Goal: Transaction & Acquisition: Purchase product/service

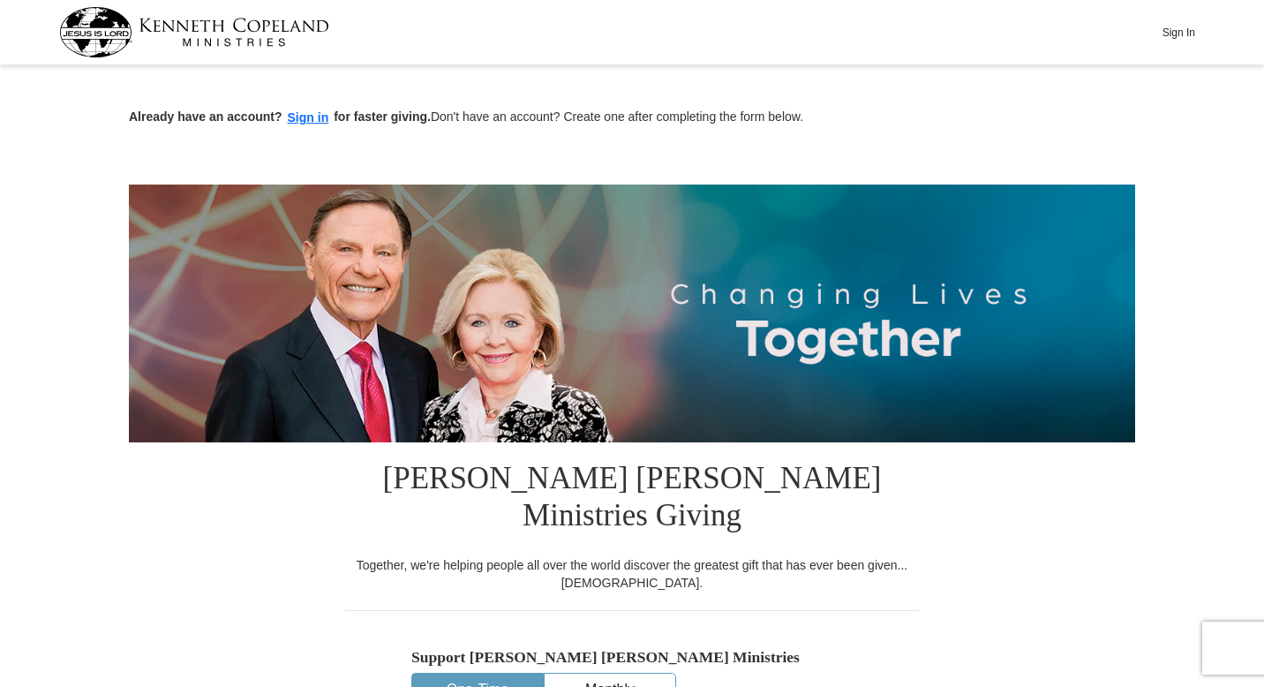
click at [774, 556] on div "Together, we're helping people all over the world discover the greatest gift th…" at bounding box center [632, 573] width 574 height 35
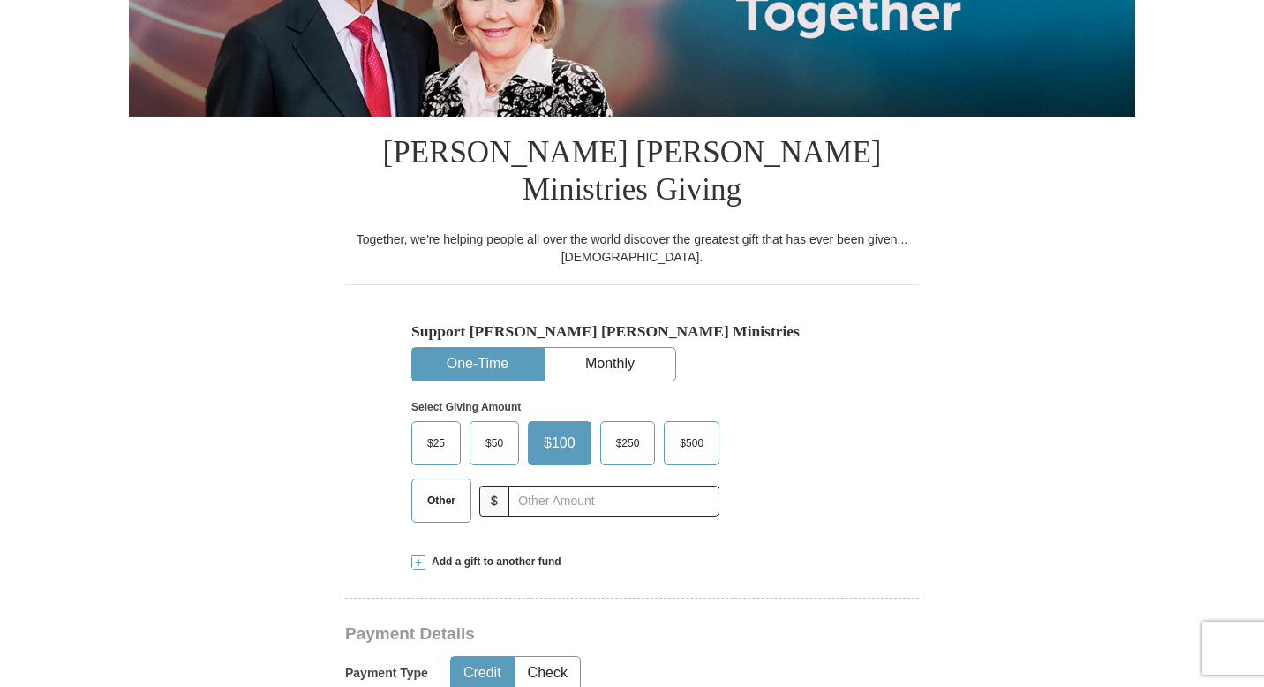
scroll to position [353, 0]
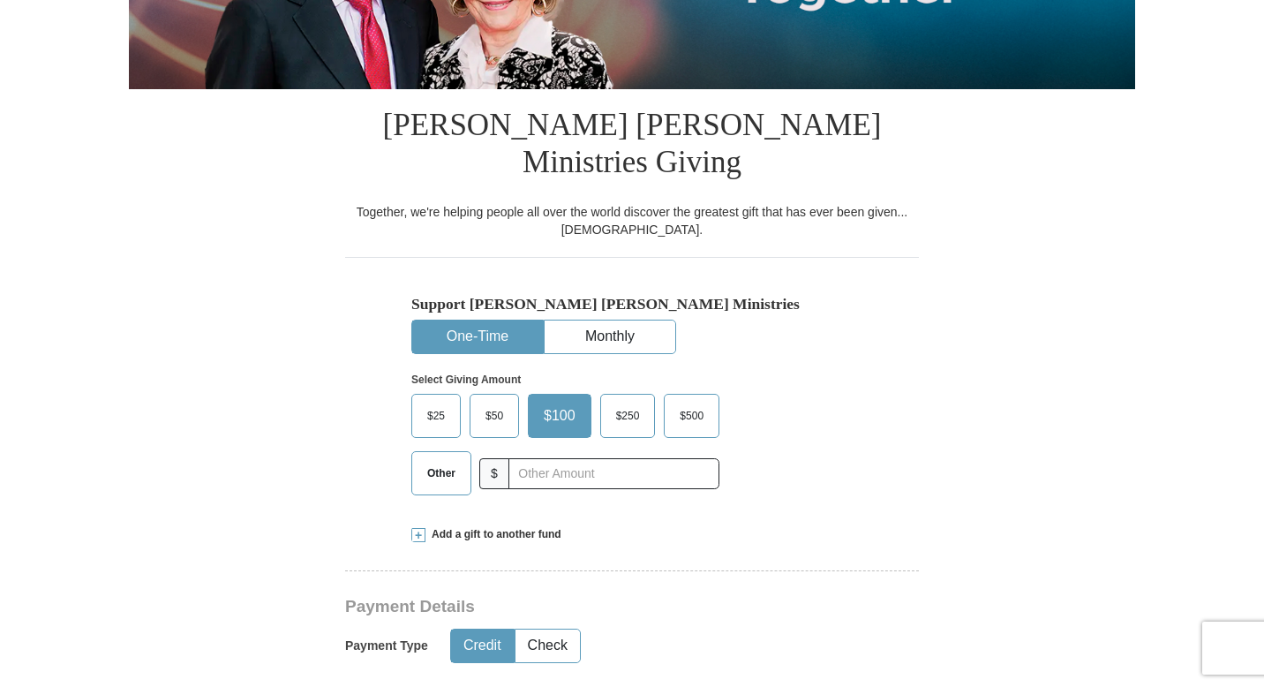
click at [442, 452] on label "Other" at bounding box center [441, 473] width 58 height 42
click at [0, 0] on input "Other" at bounding box center [0, 0] width 0 height 0
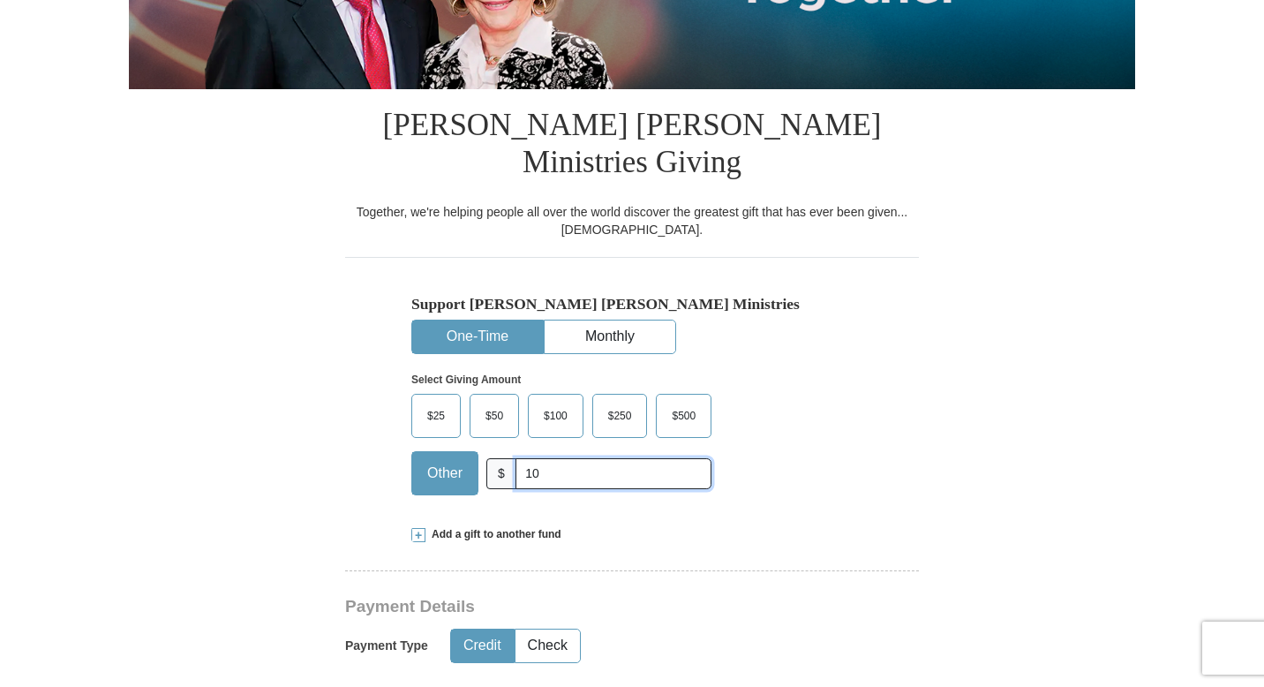
type input "10"
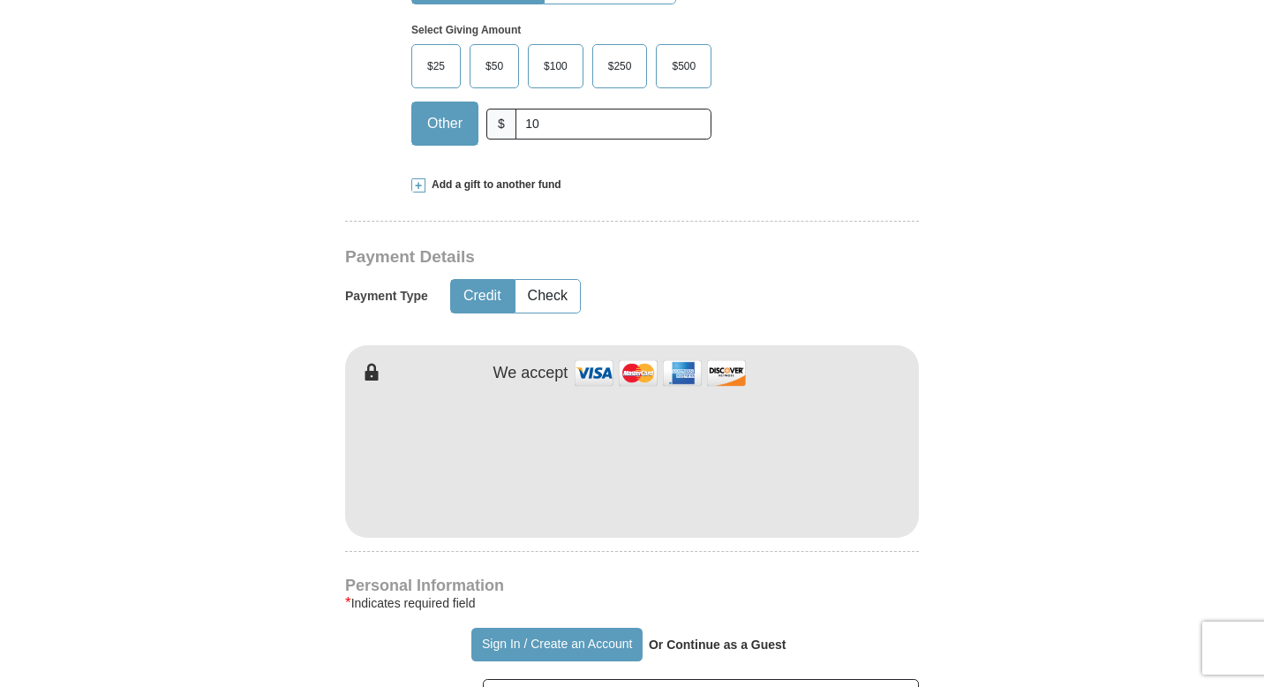
scroll to position [706, 0]
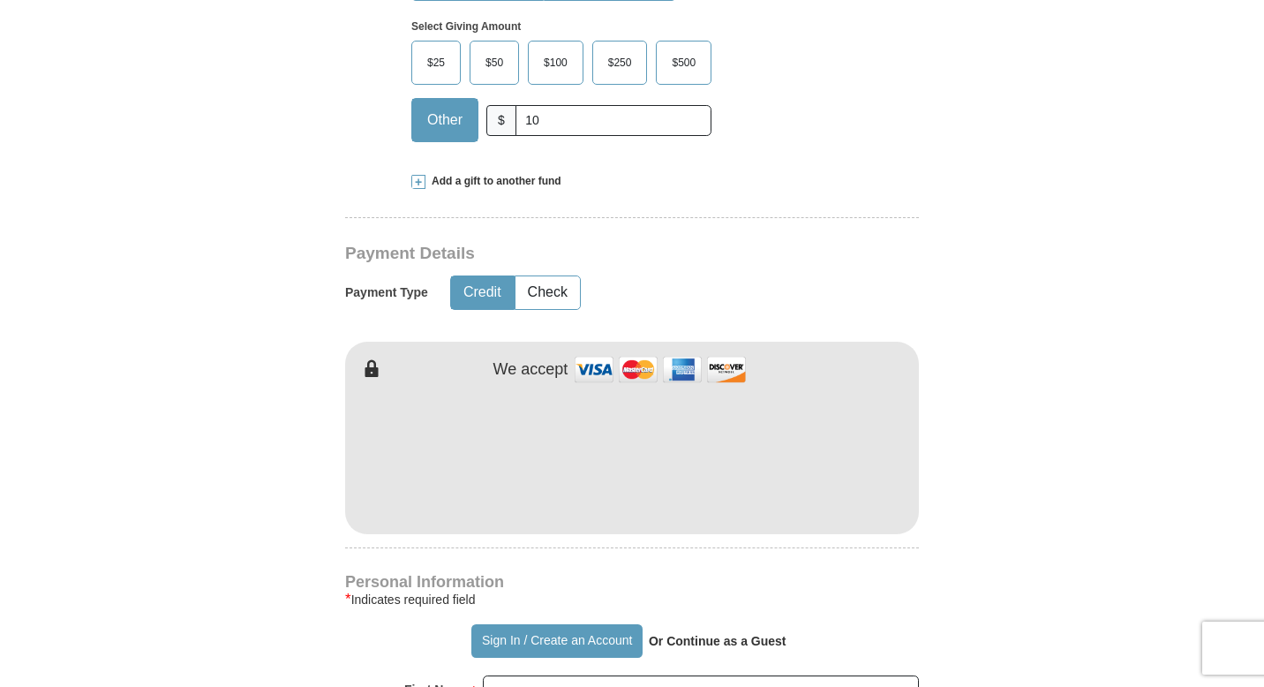
click at [976, 543] on form "Already have an account? Sign in for faster giving. Don't have an account? Crea…" at bounding box center [632, 471] width 1006 height 2213
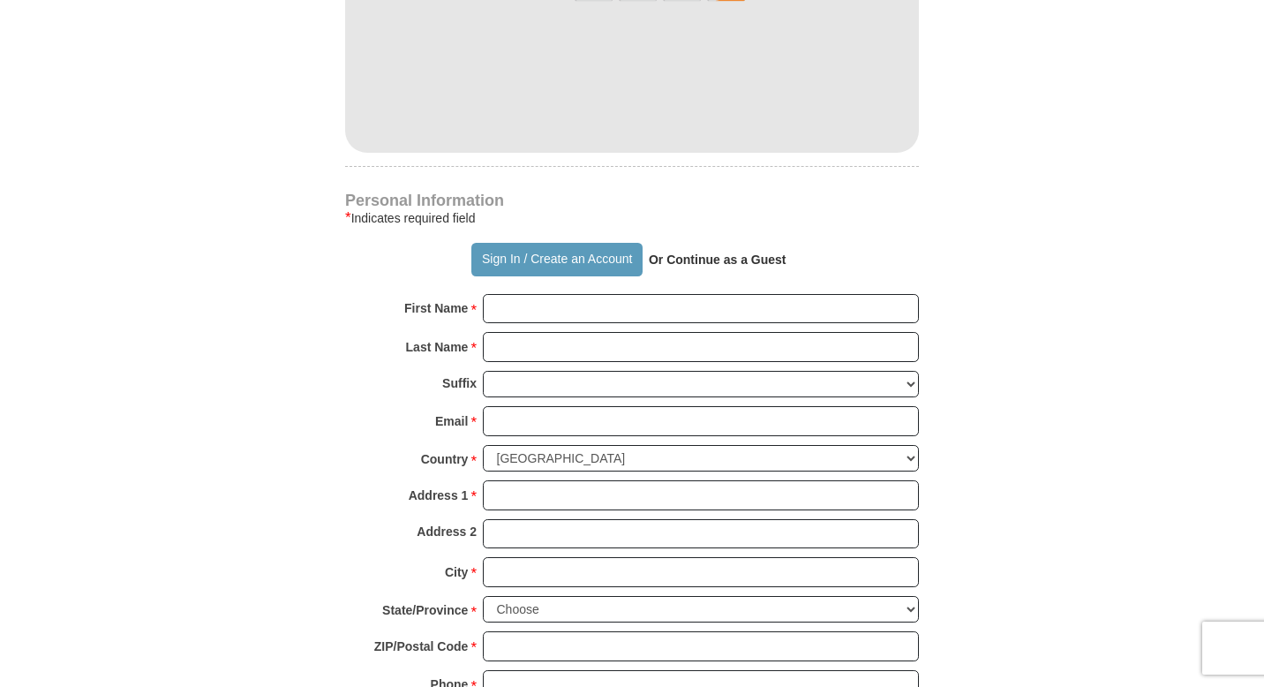
scroll to position [1094, 0]
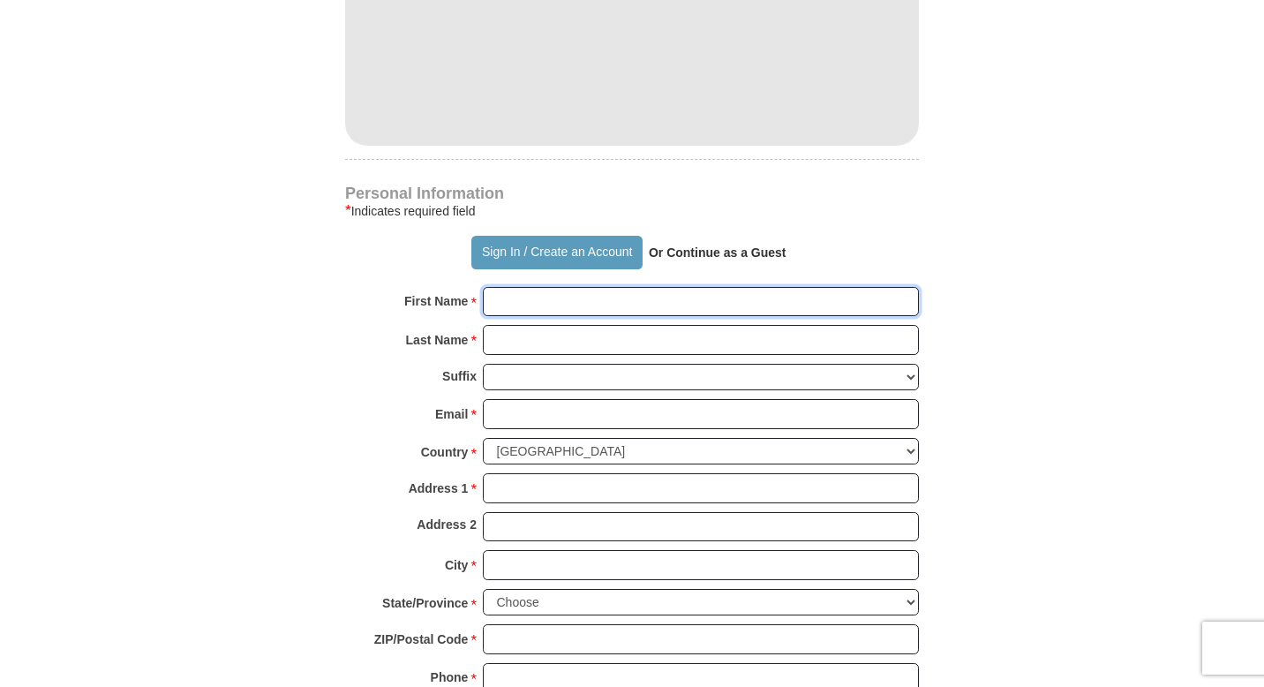
click at [709, 287] on input "First Name *" at bounding box center [701, 302] width 436 height 30
type input "[PERSON_NAME]"
click at [677, 325] on input "Last Name *" at bounding box center [701, 340] width 436 height 30
type input "[DEMOGRAPHIC_DATA]"
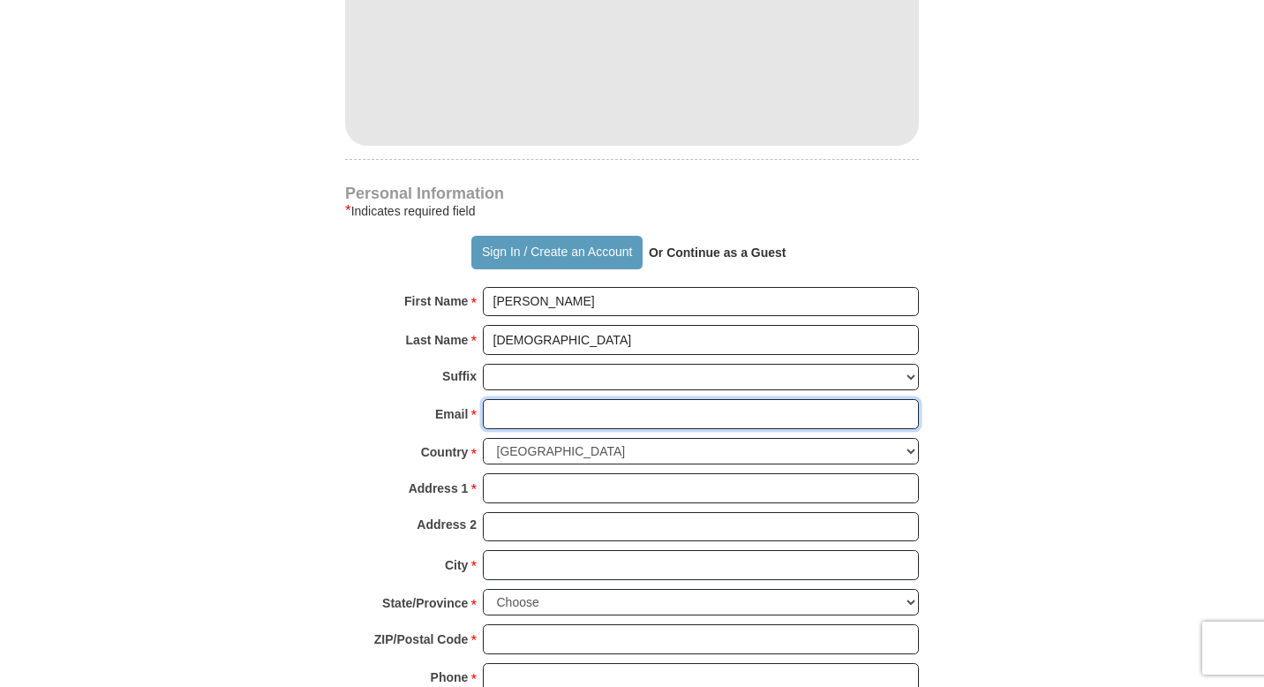
click at [602, 399] on input "Email *" at bounding box center [701, 414] width 436 height 30
type input "[EMAIL_ADDRESS][DOMAIN_NAME]"
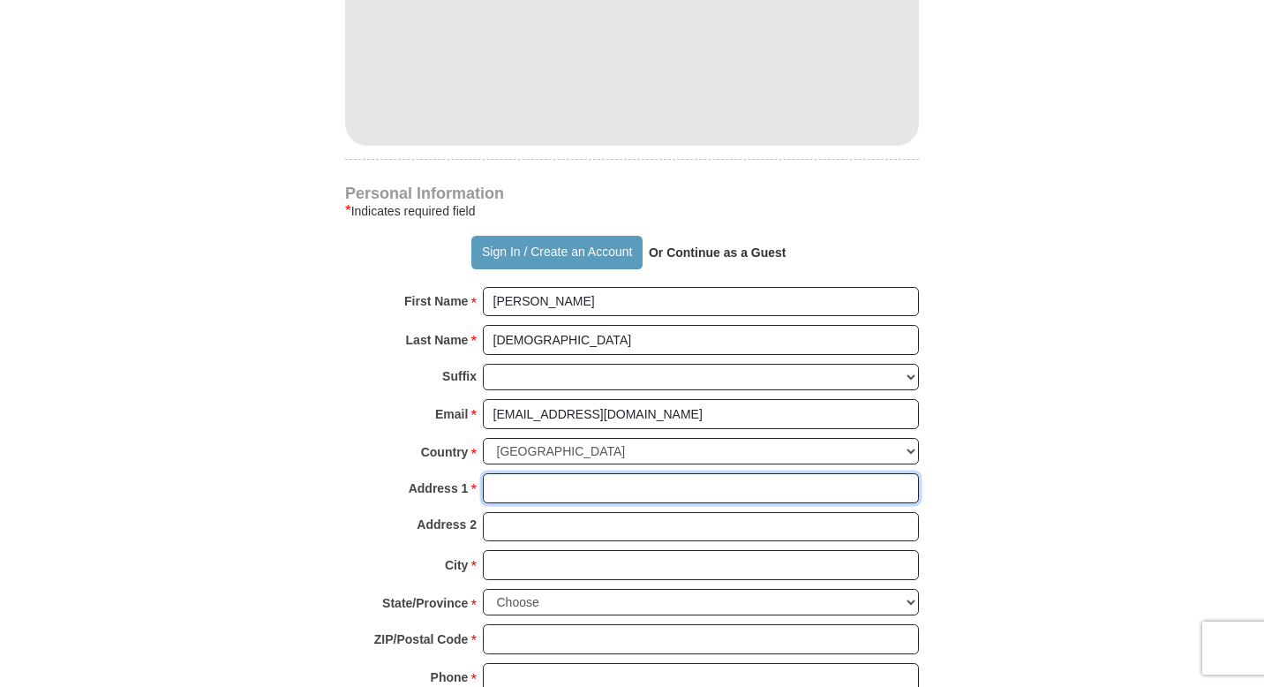
type input "[STREET_ADDRESS]"
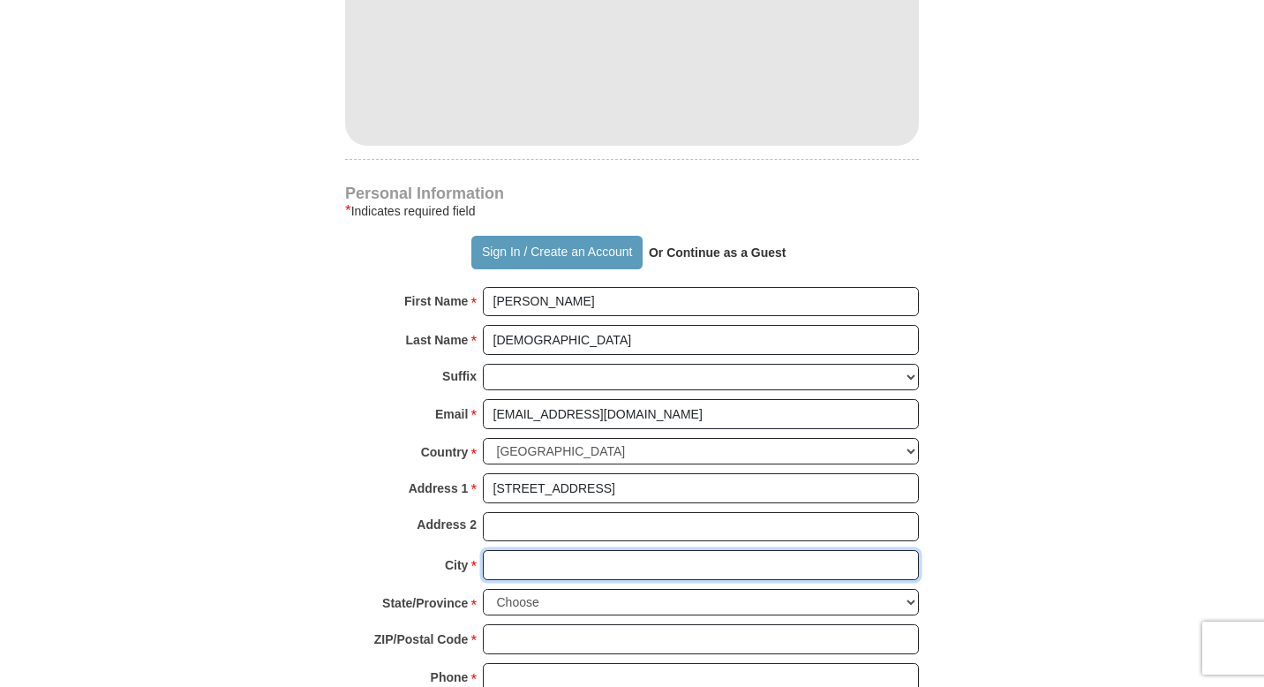
type input "SHENANDOAH"
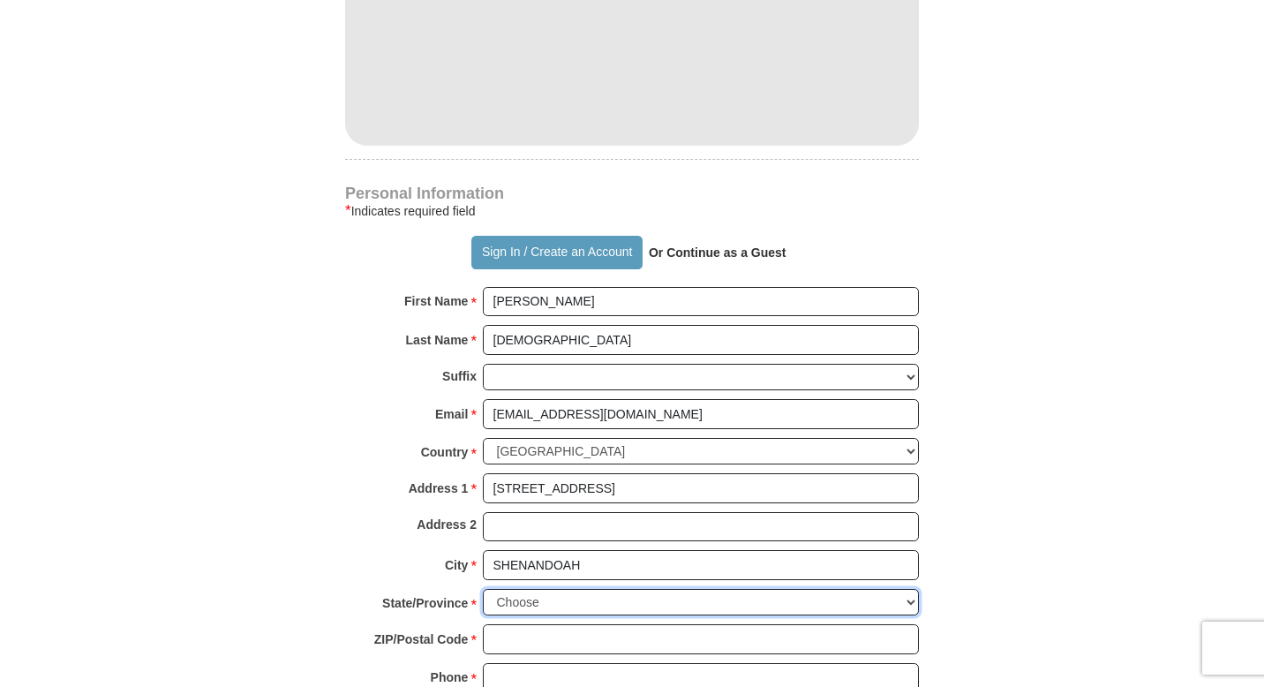
select select "[GEOGRAPHIC_DATA]"
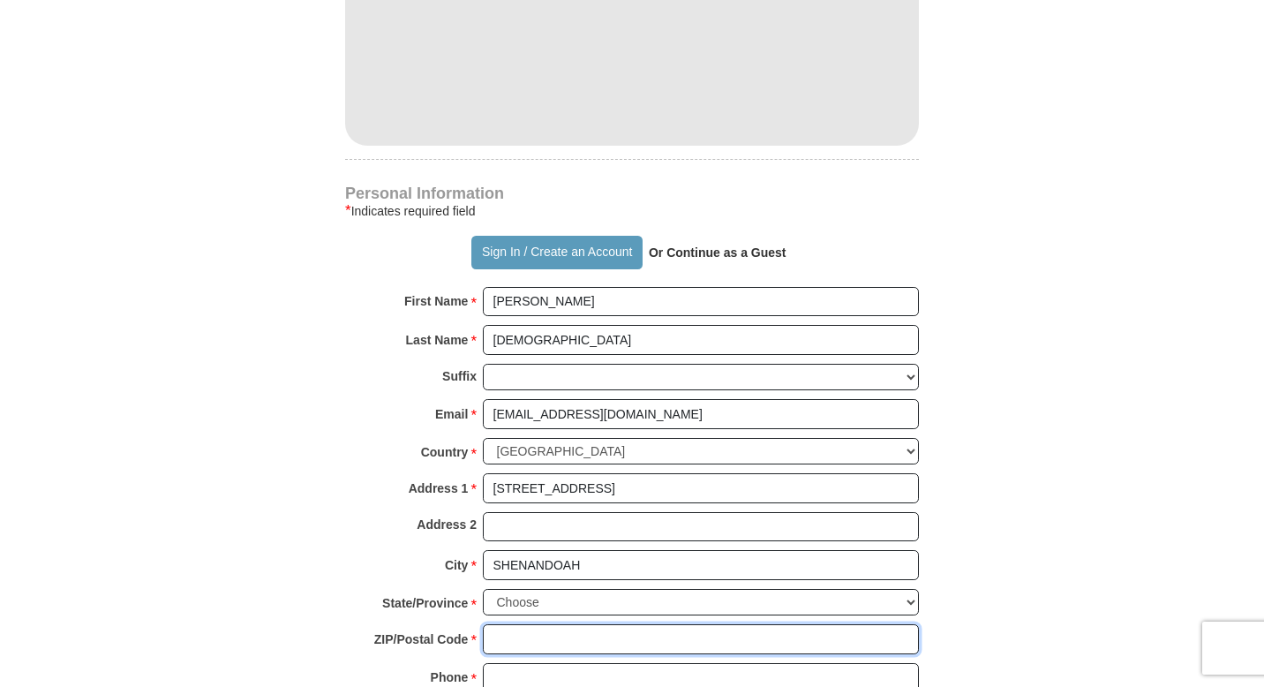
type input "77381-1129"
type input "8323733287"
click at [927, 530] on form "Already have an account? Sign in for faster giving. Don't have an account? Crea…" at bounding box center [632, 82] width 1006 height 2213
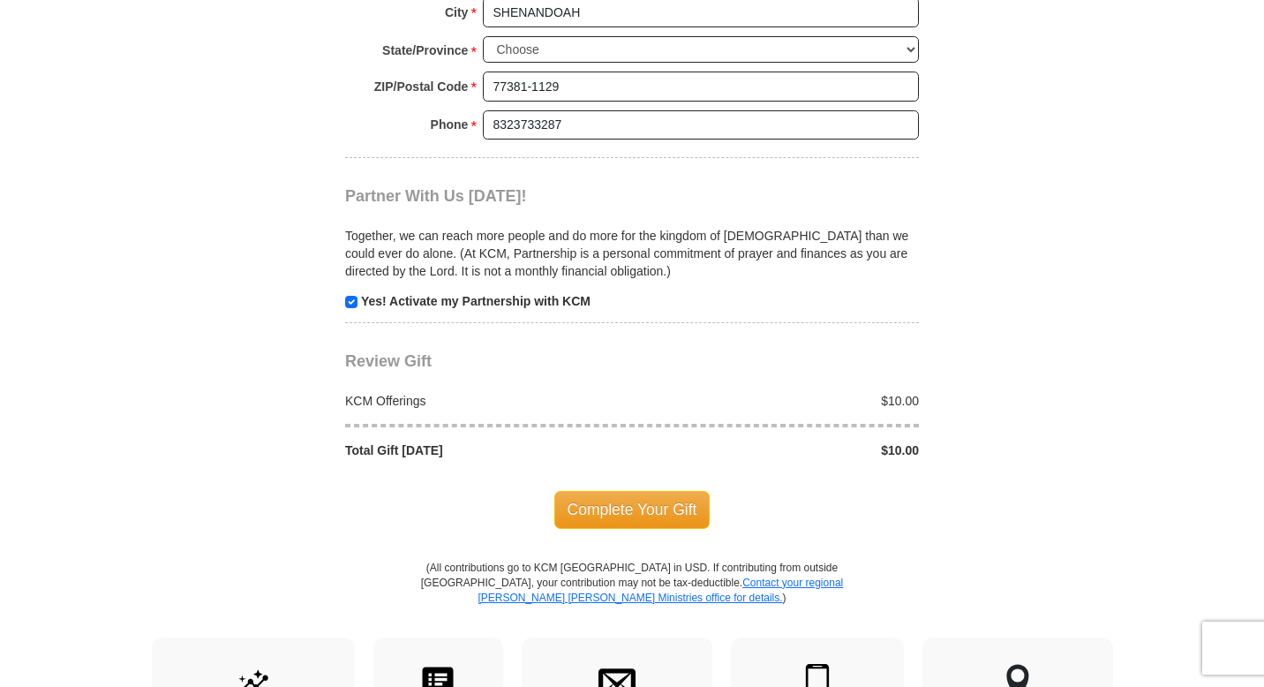
scroll to position [1659, 0]
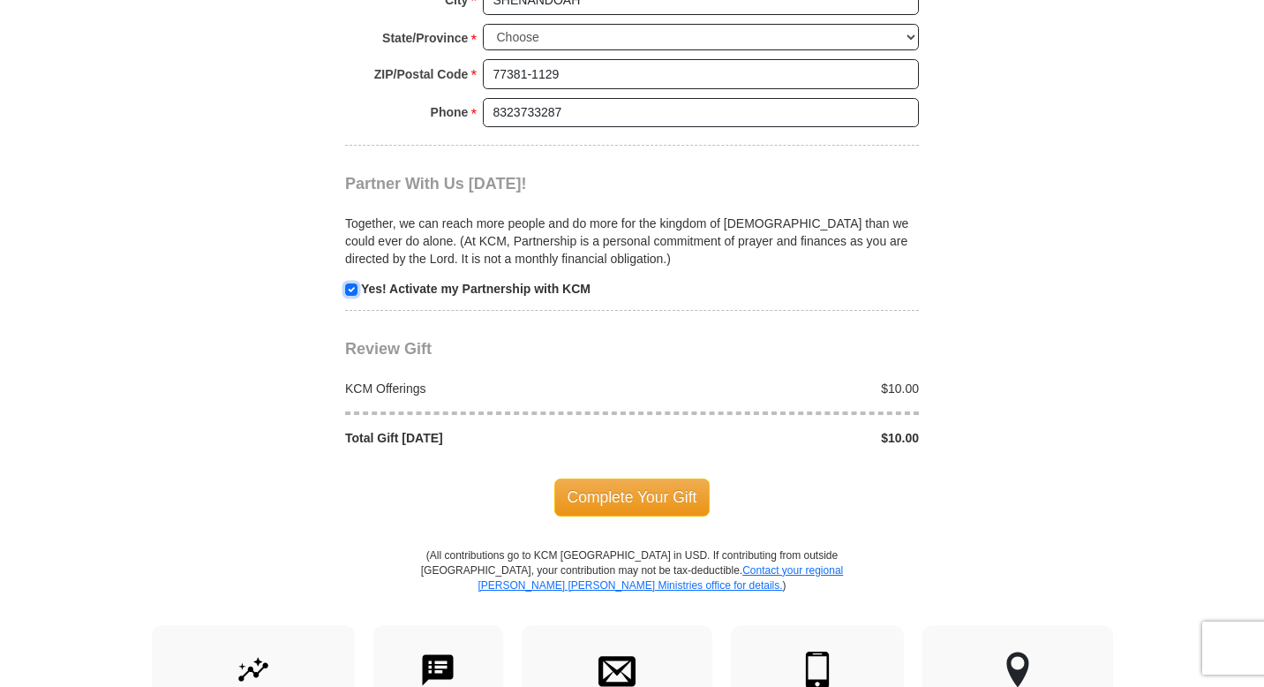
click at [353, 283] on input "checkbox" at bounding box center [351, 289] width 12 height 12
checkbox input "false"
click at [642, 478] on span "Complete Your Gift" at bounding box center [632, 496] width 156 height 37
